Goal: Navigation & Orientation: Understand site structure

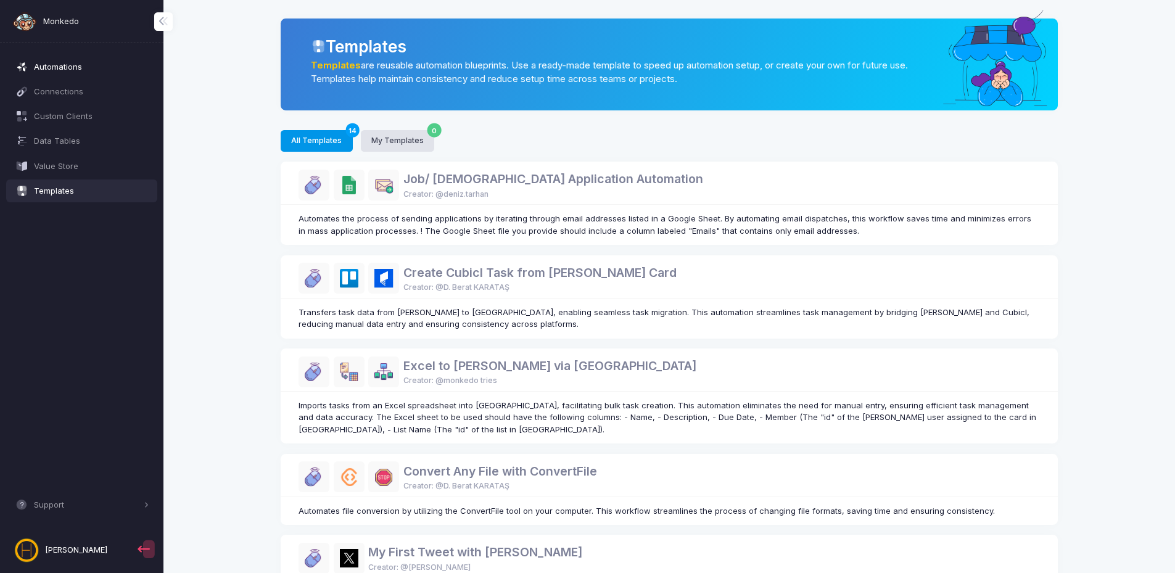
drag, startPoint x: 0, startPoint y: 0, endPoint x: 72, endPoint y: 66, distance: 97.4
click at [72, 66] on span "Automations" at bounding box center [91, 67] width 115 height 12
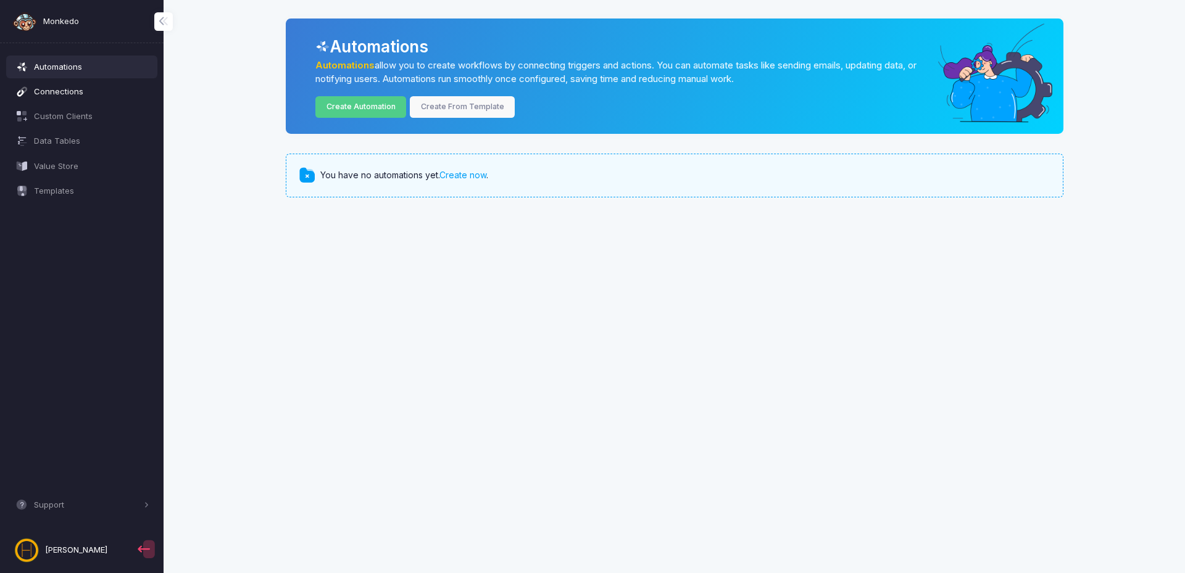
click at [72, 89] on span "Connections" at bounding box center [91, 92] width 115 height 12
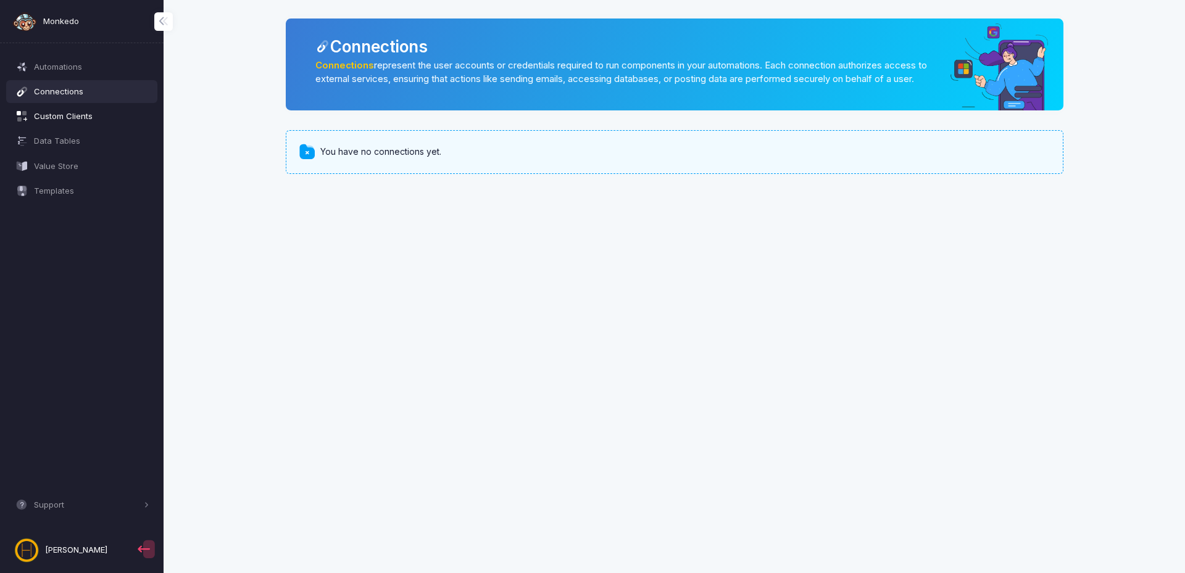
click at [79, 112] on span "Custom Clients" at bounding box center [91, 116] width 115 height 12
click at [65, 143] on span "Data Tables" at bounding box center [91, 141] width 115 height 12
